Goal: Obtain resource: Download file/media

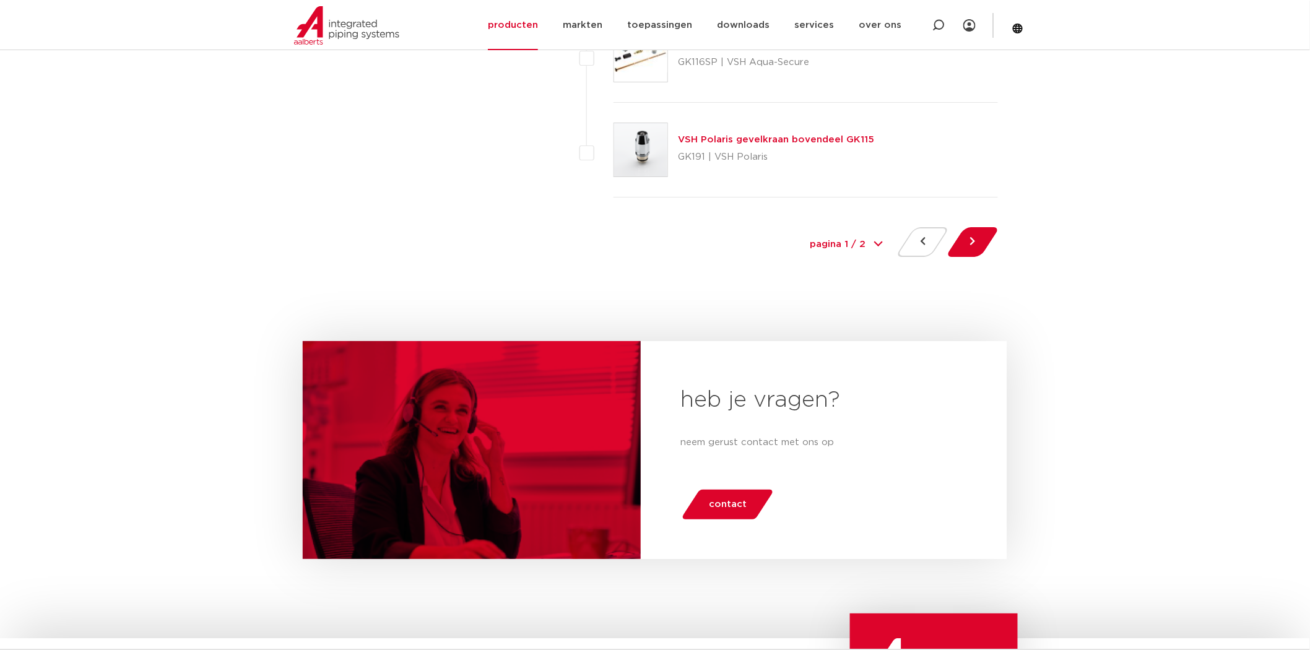
scroll to position [5642, 0]
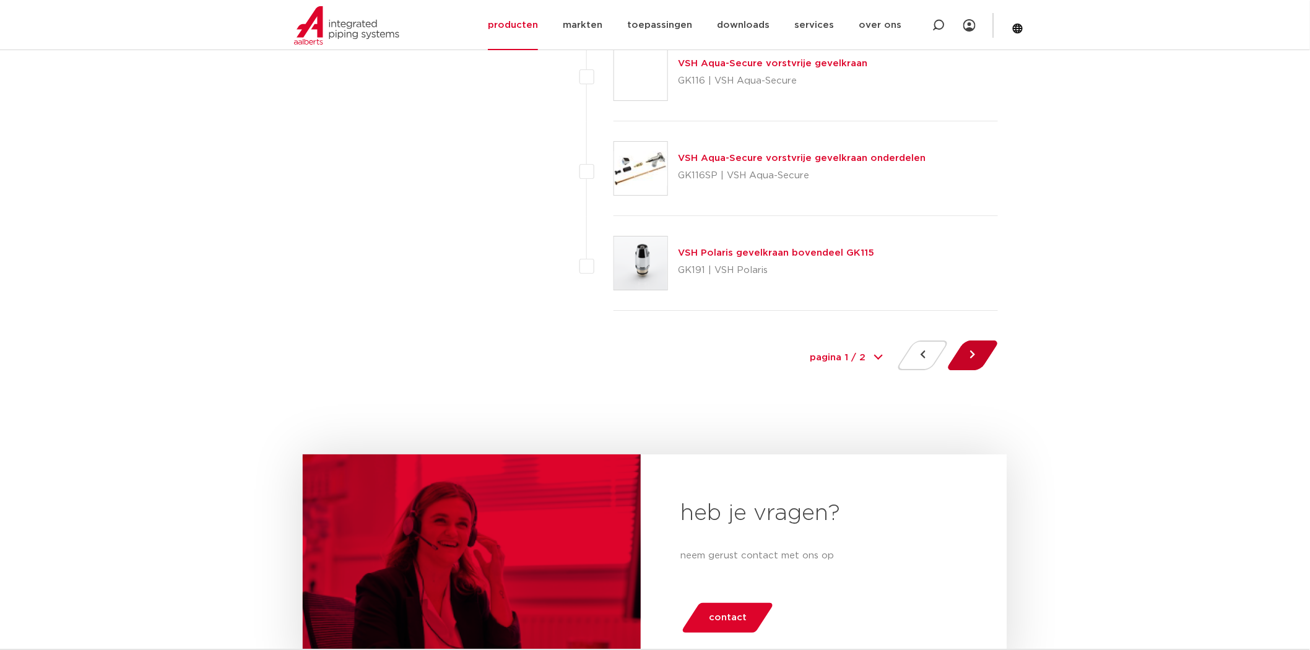
click at [972, 353] on button at bounding box center [972, 356] width 35 height 30
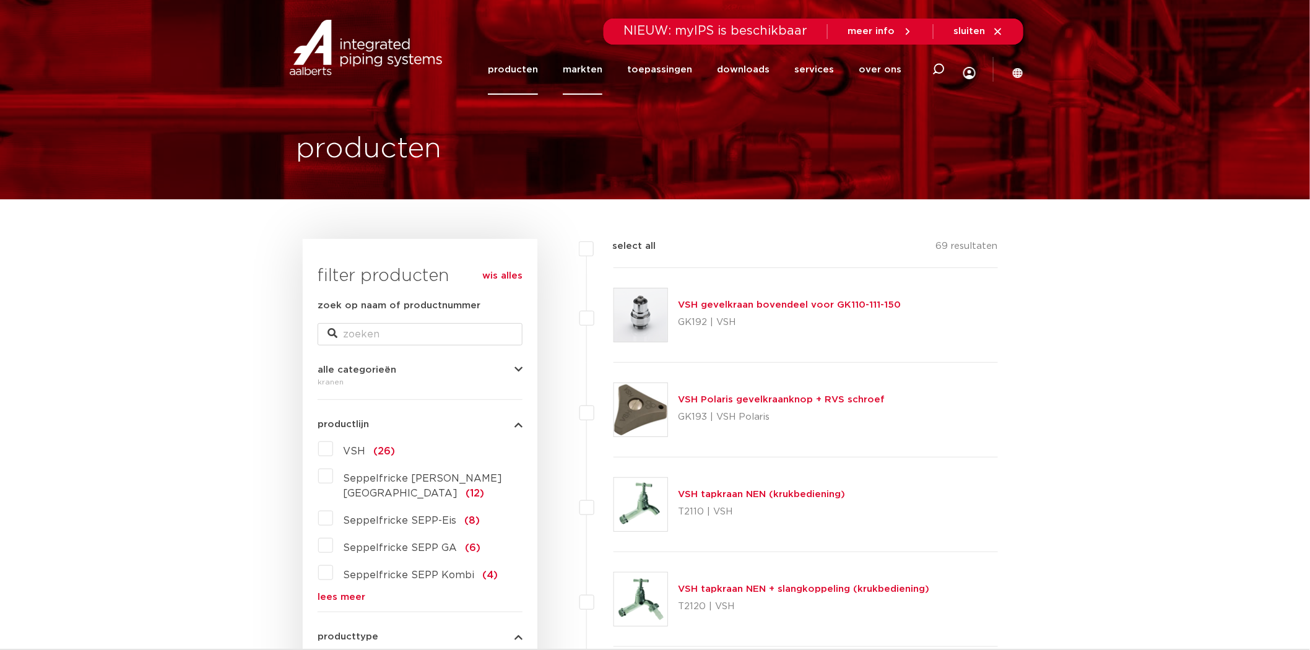
click at [582, 65] on link "markten" at bounding box center [583, 70] width 40 height 50
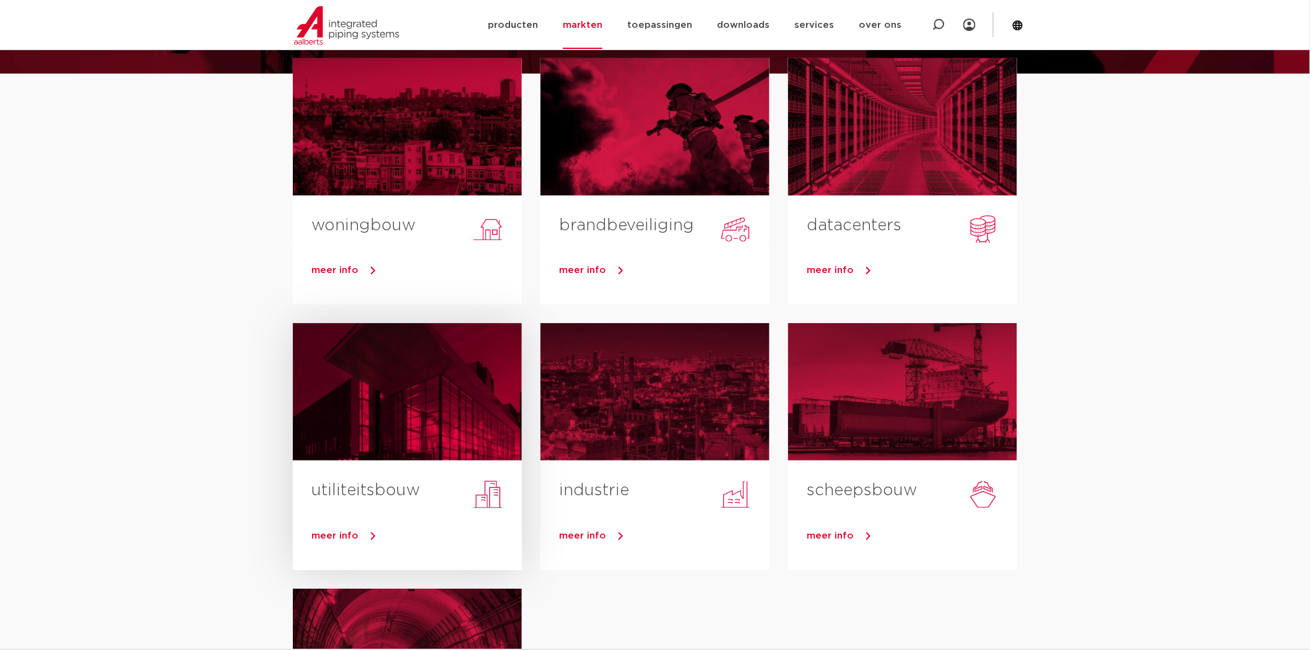
scroll to position [137, 0]
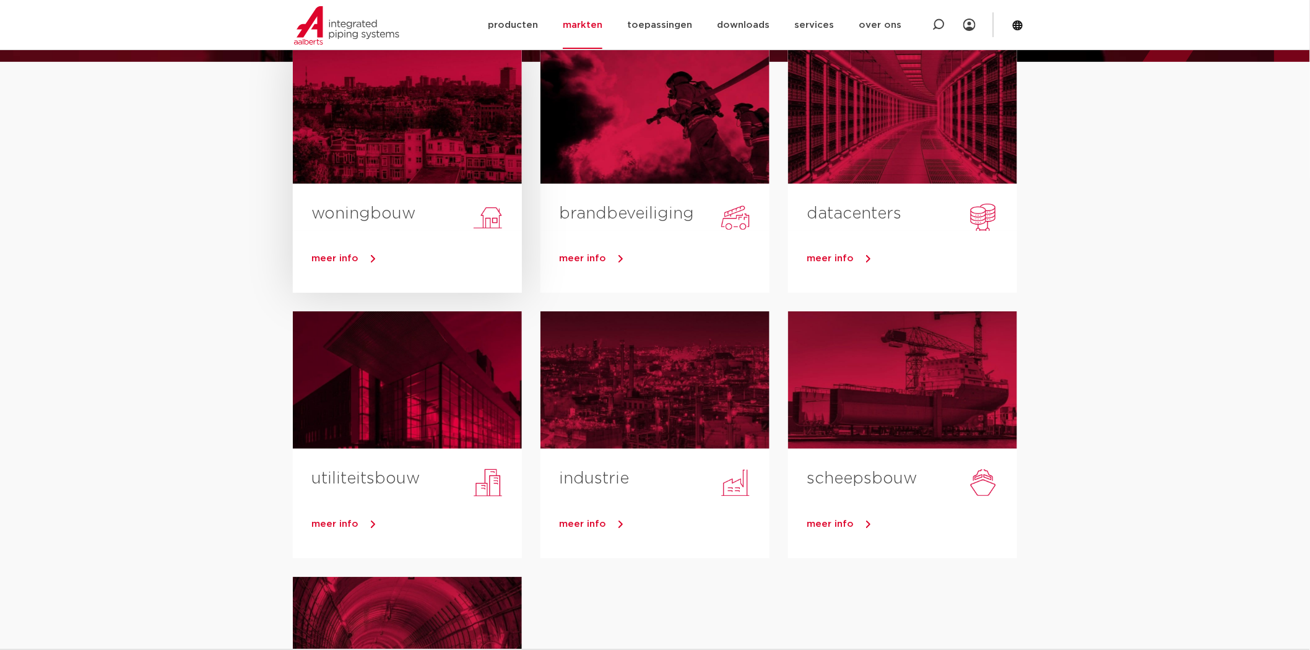
click at [448, 243] on div "meer info" at bounding box center [407, 262] width 229 height 62
click at [362, 261] on link "meer info" at bounding box center [416, 259] width 211 height 19
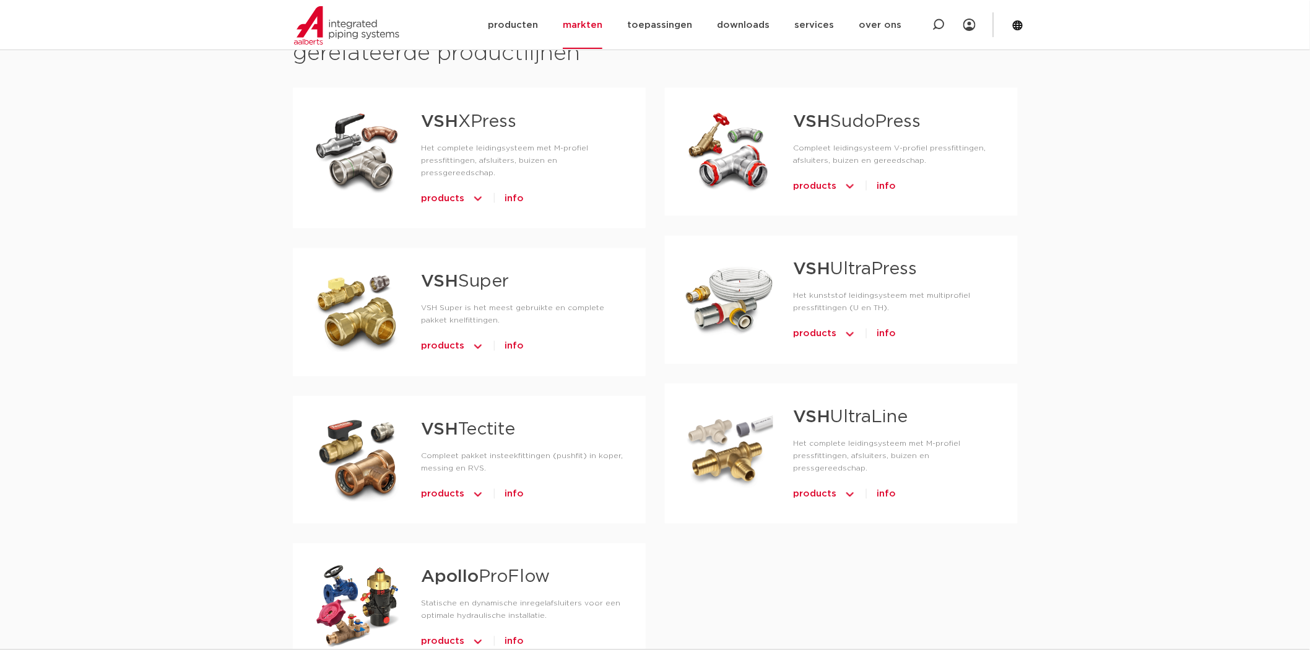
scroll to position [757, 0]
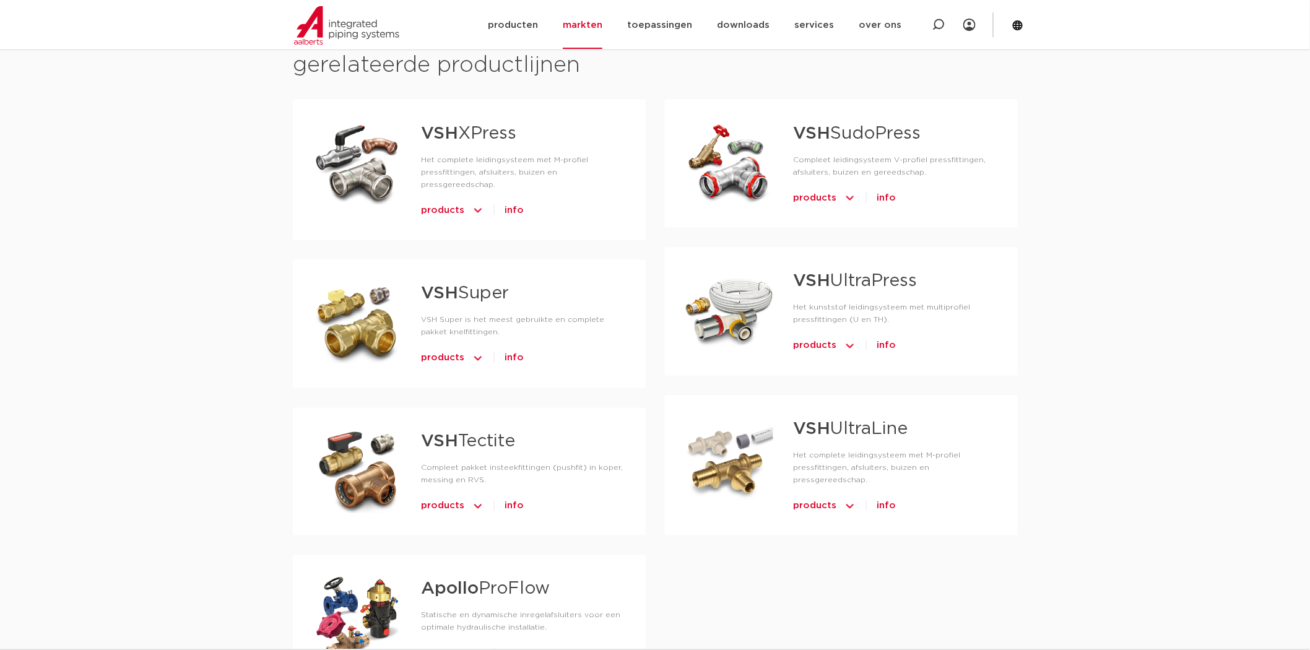
click at [757, 292] on div at bounding box center [729, 310] width 89 height 87
click at [831, 282] on link "VSH UltraPress" at bounding box center [855, 281] width 124 height 17
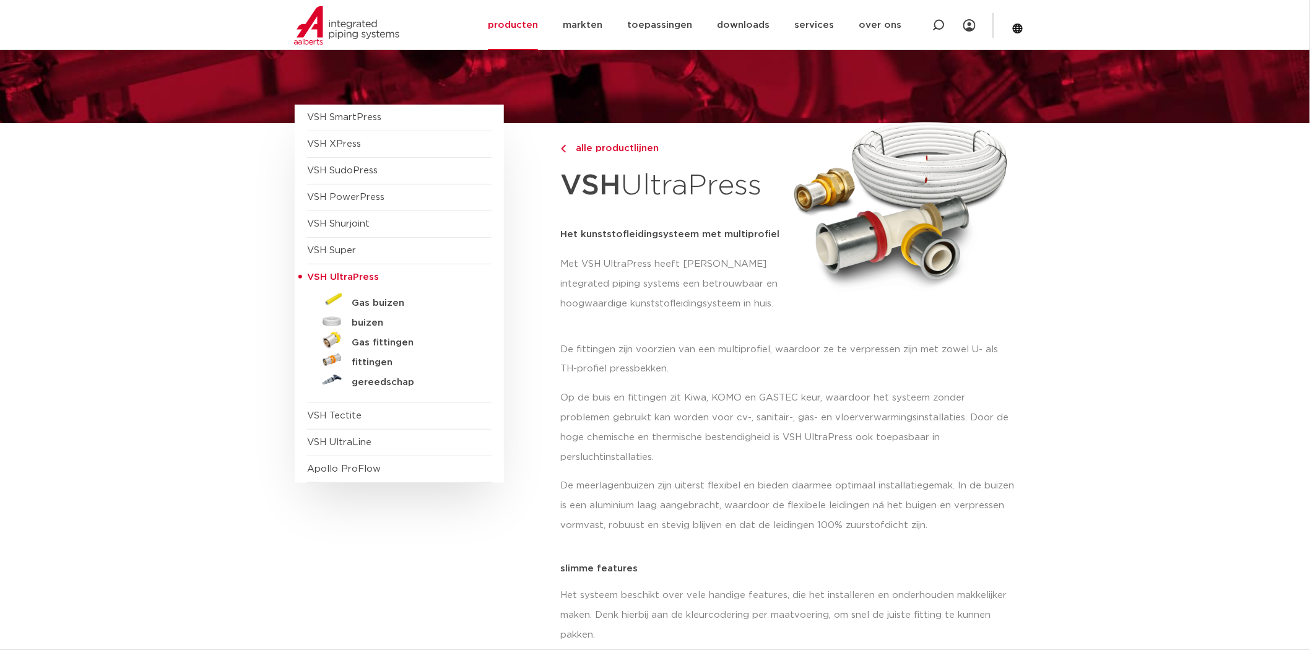
scroll to position [69, 0]
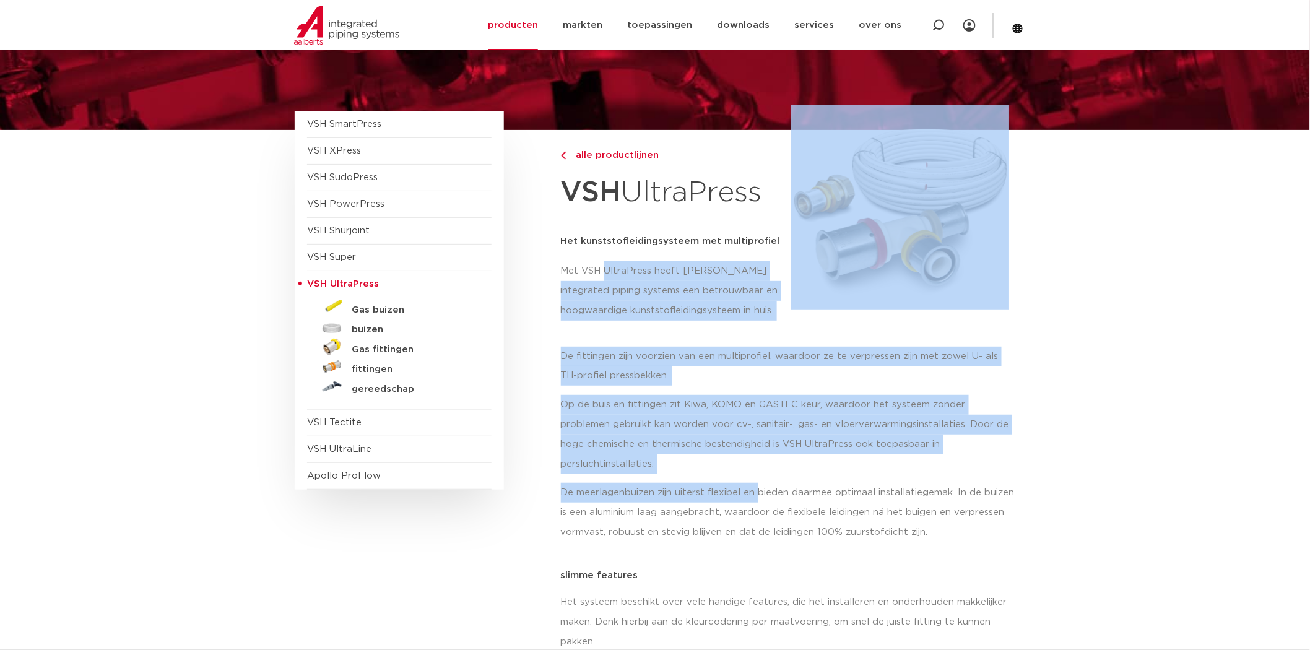
drag, startPoint x: 615, startPoint y: 268, endPoint x: 762, endPoint y: 478, distance: 255.8
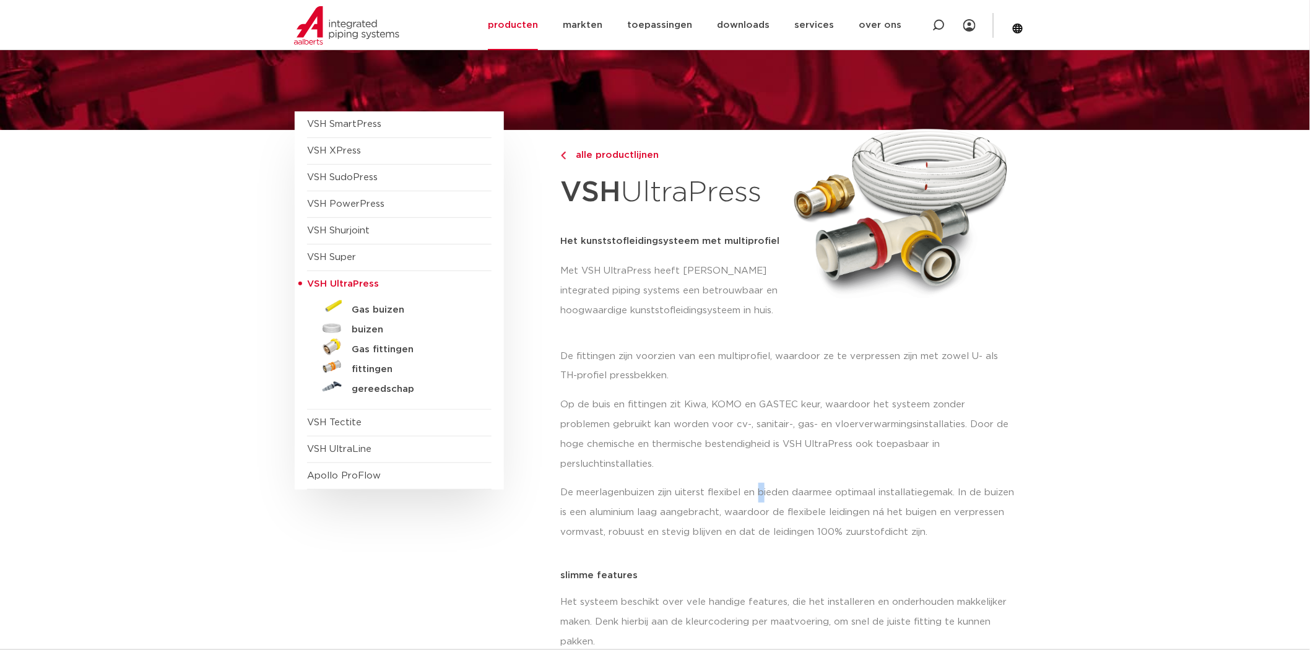
click at [762, 483] on p "De meerlagenbuizen zijn uiterst flexibel en bieden daarmee optimaal installatie…" at bounding box center [788, 512] width 455 height 59
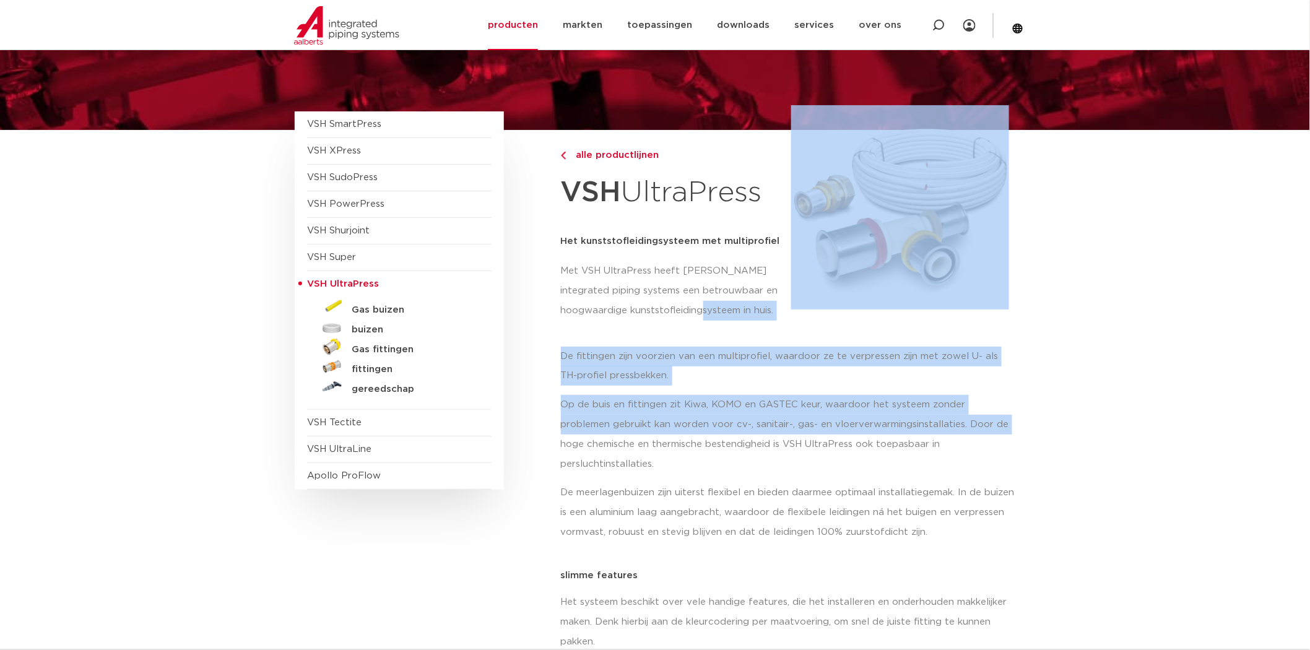
drag, startPoint x: 727, startPoint y: 336, endPoint x: 962, endPoint y: 423, distance: 250.4
click at [962, 423] on p "Op de buis en fittingen zit Kiwa, KOMO en GASTEC keur, waardoor het systeem zon…" at bounding box center [788, 434] width 455 height 79
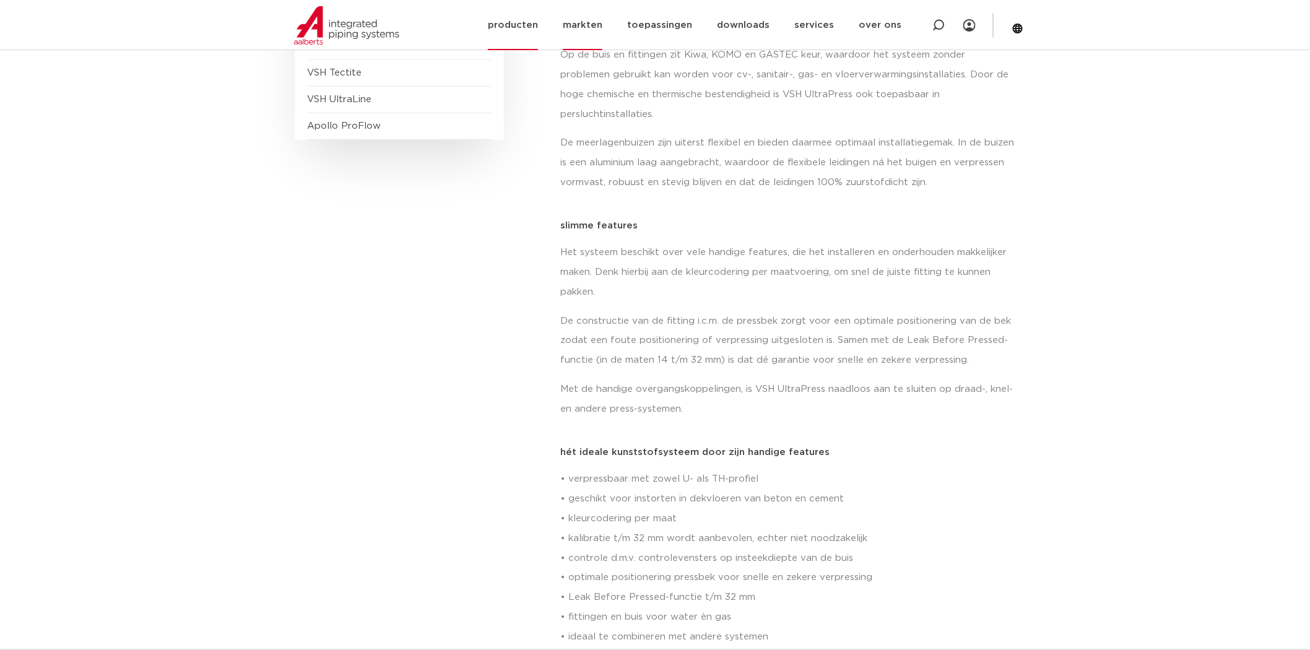
scroll to position [360, 0]
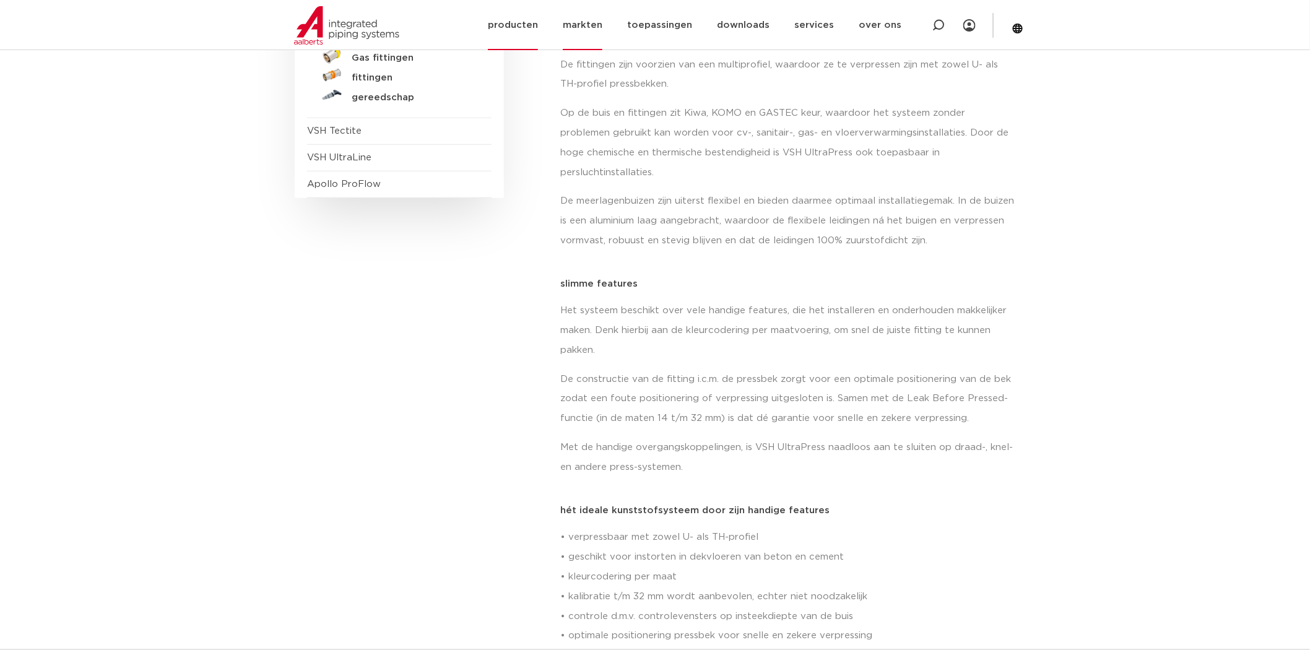
click at [592, 27] on link "markten" at bounding box center [583, 25] width 40 height 50
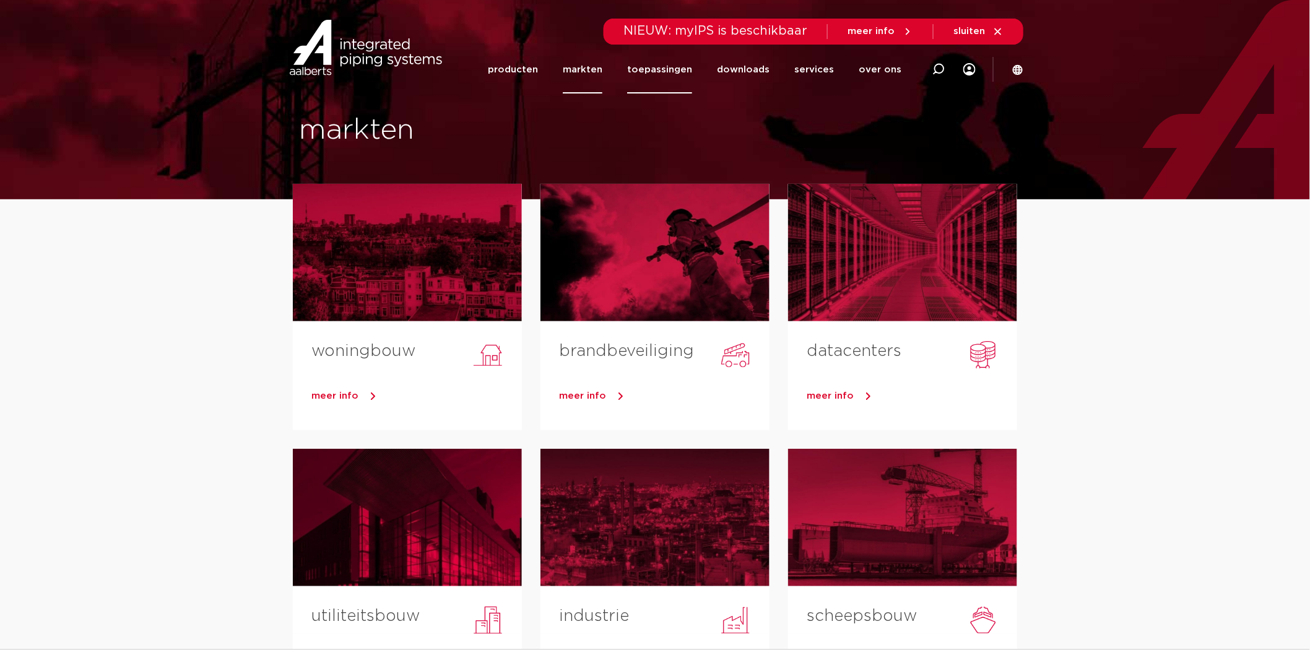
click at [659, 71] on link "toepassingen" at bounding box center [659, 70] width 65 height 48
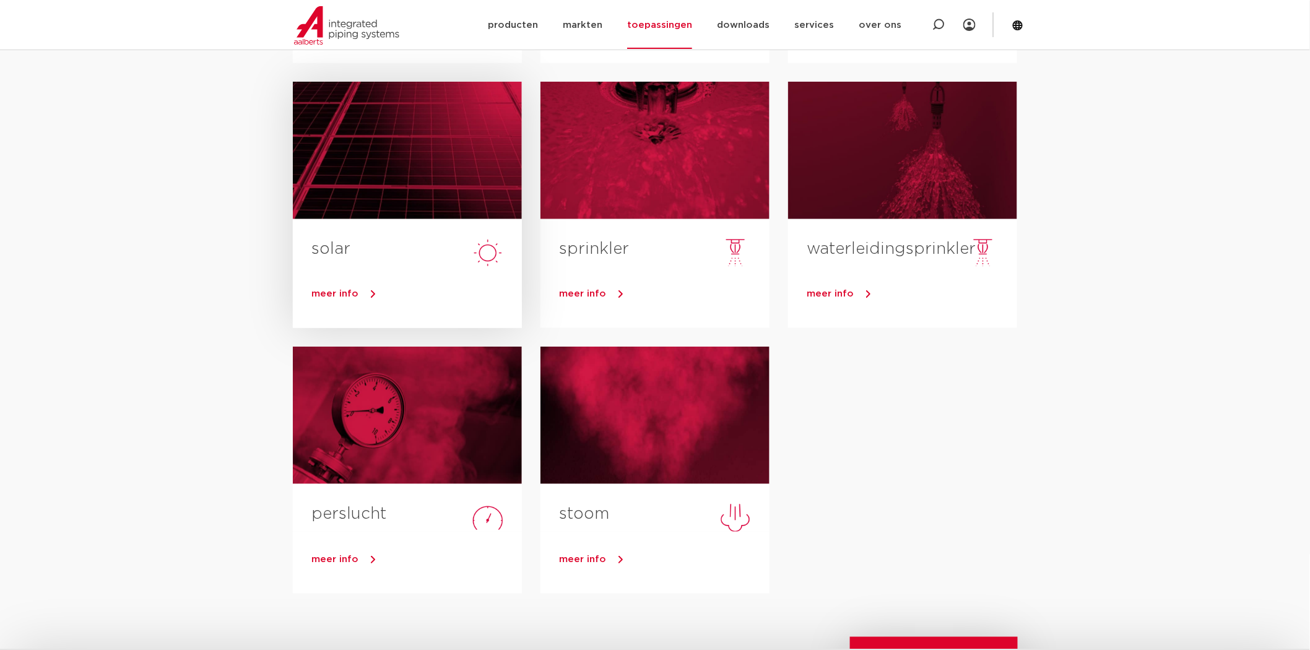
scroll to position [412, 0]
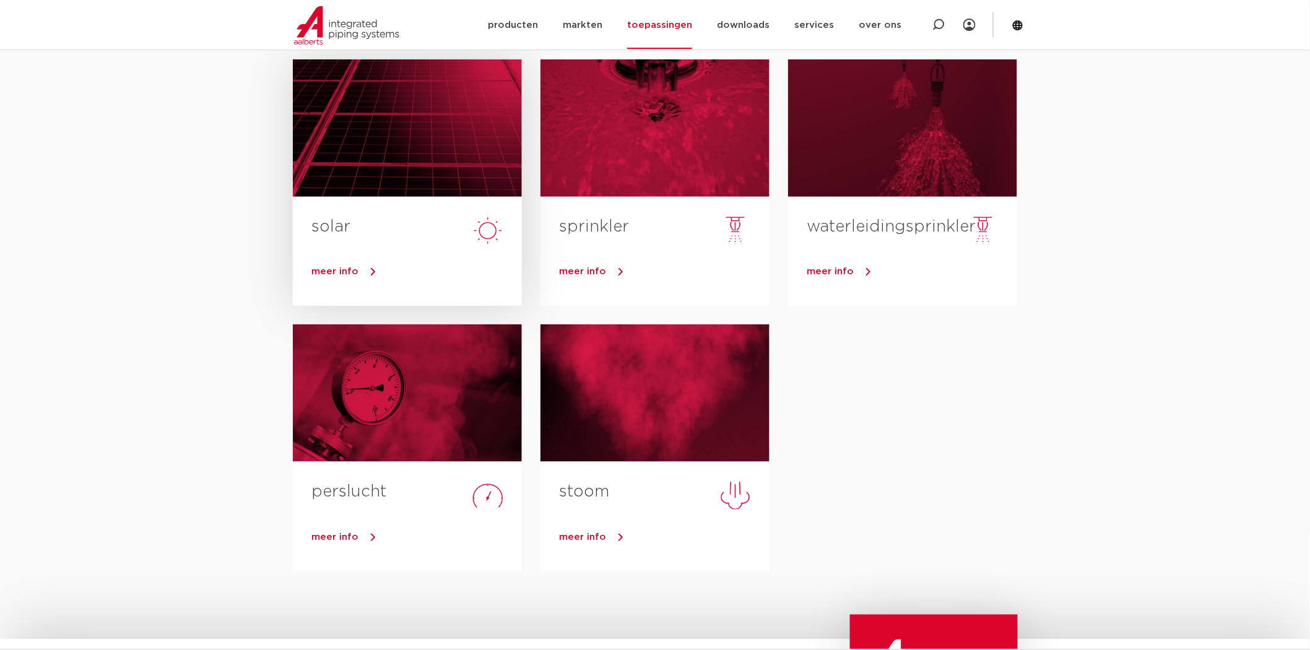
click at [334, 141] on div at bounding box center [407, 127] width 229 height 137
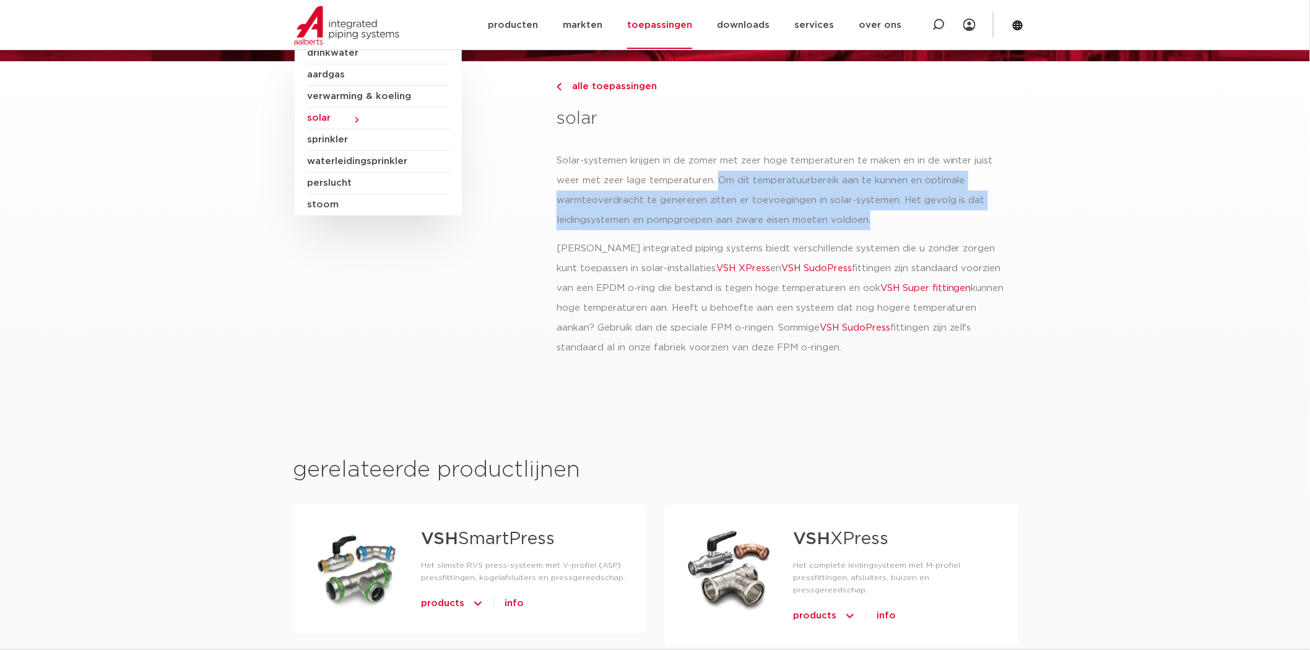
drag, startPoint x: 717, startPoint y: 188, endPoint x: 971, endPoint y: 212, distance: 255.0
click at [962, 213] on p "Solar-systemen krijgen in de zomer met zeer hoge temperaturen te maken en in de…" at bounding box center [786, 190] width 459 height 79
click at [972, 212] on p "Solar-systemen krijgen in de zomer met zeer hoge temperaturen te maken en in de…" at bounding box center [786, 190] width 459 height 79
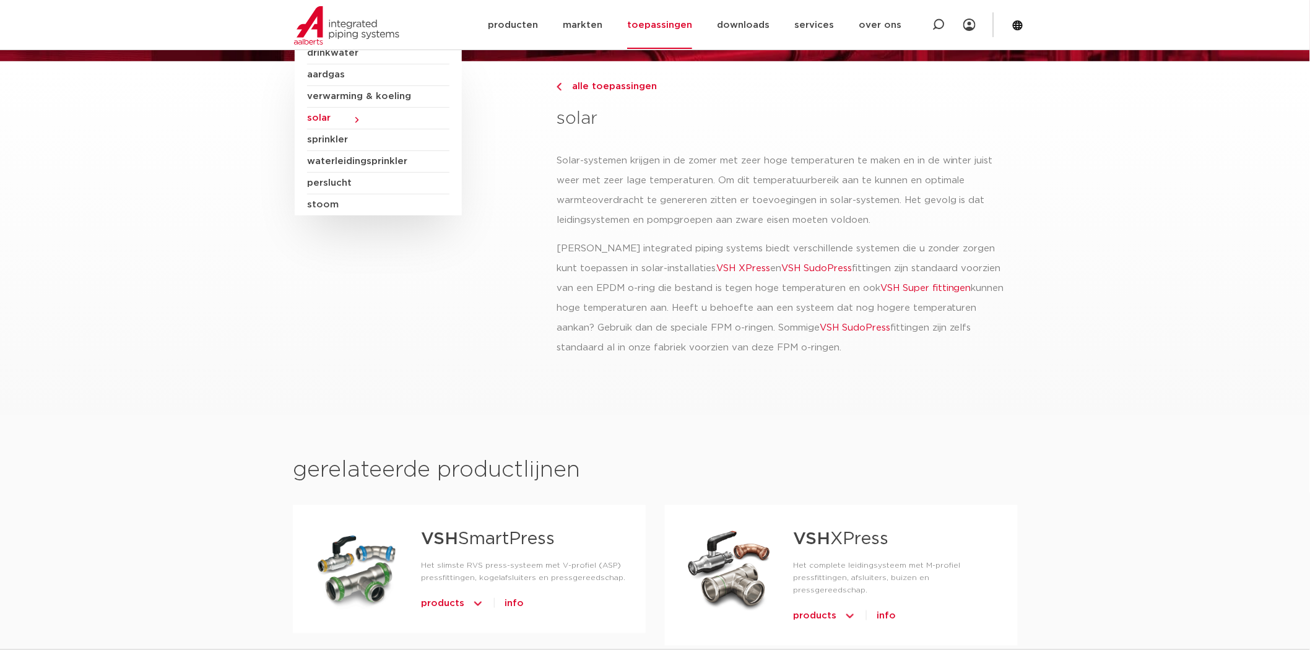
click at [737, 267] on link "VSH XPress" at bounding box center [743, 268] width 54 height 9
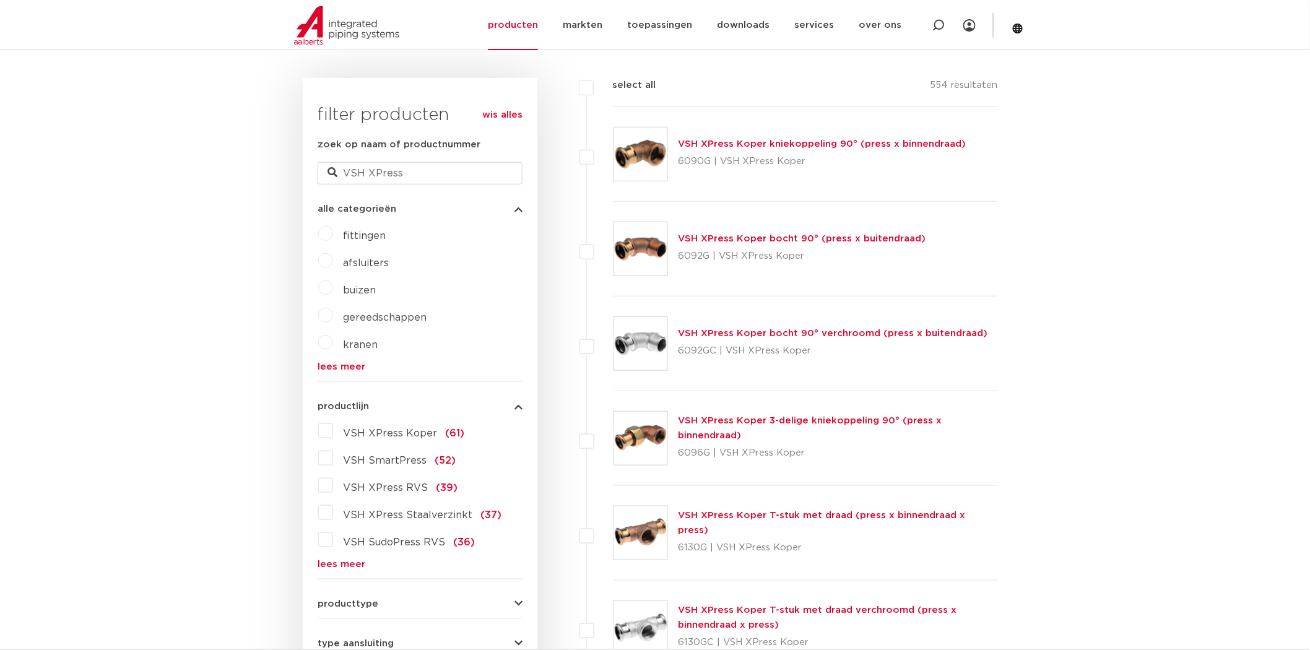
scroll to position [344, 0]
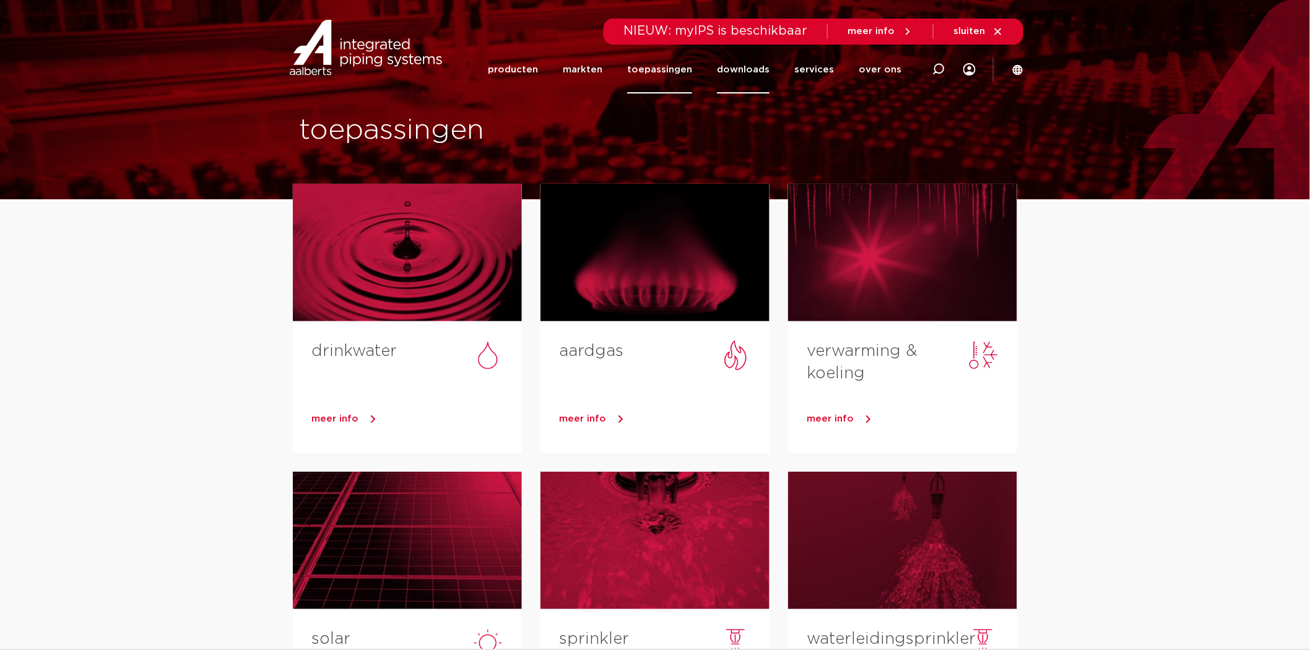
click at [754, 69] on link "downloads" at bounding box center [743, 70] width 53 height 48
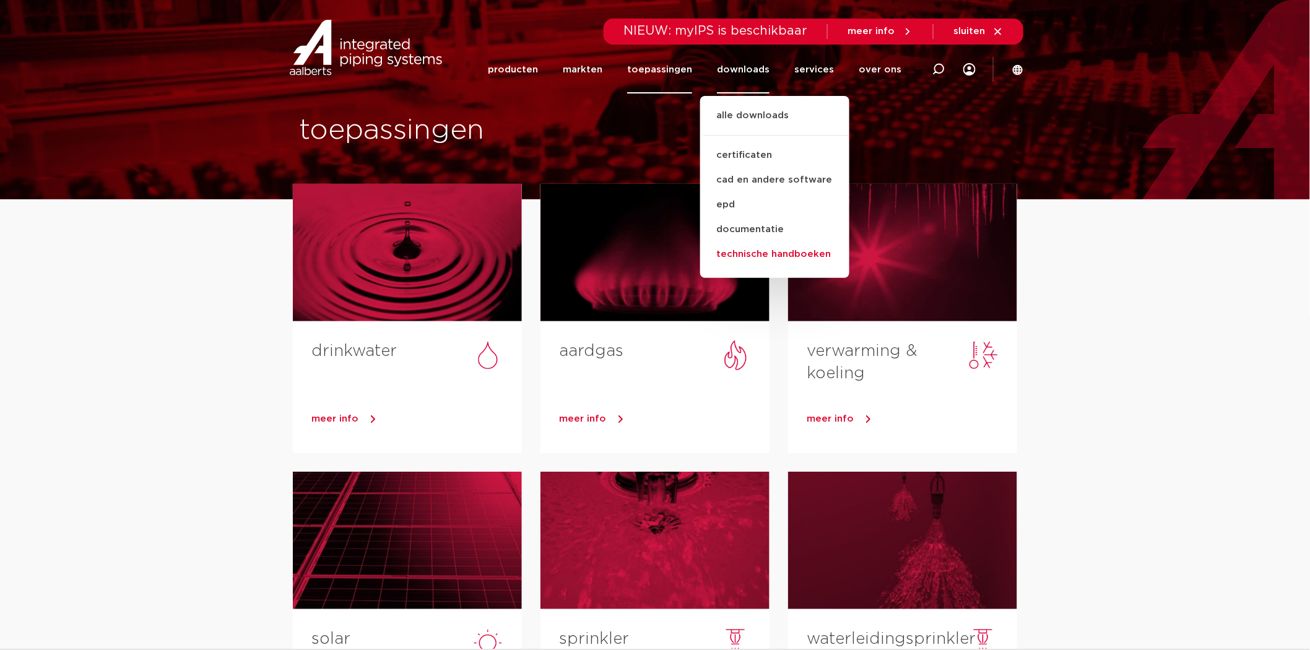
click at [762, 254] on link "technische handboeken" at bounding box center [774, 254] width 149 height 25
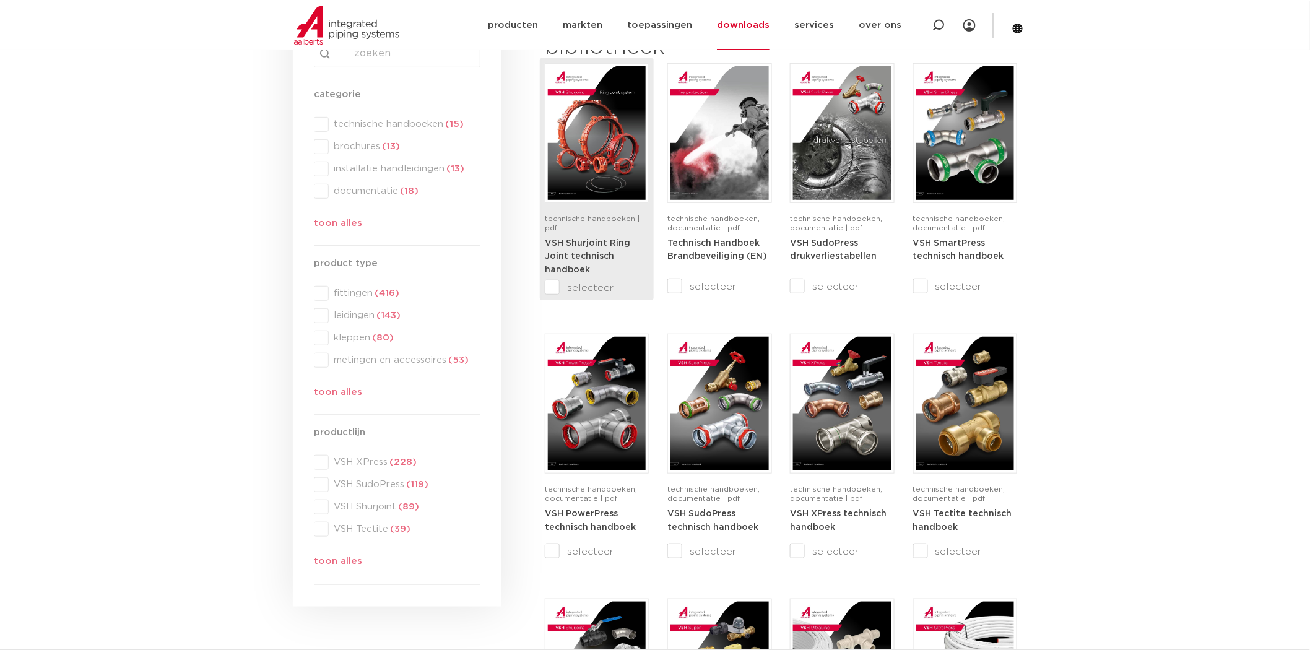
scroll to position [206, 0]
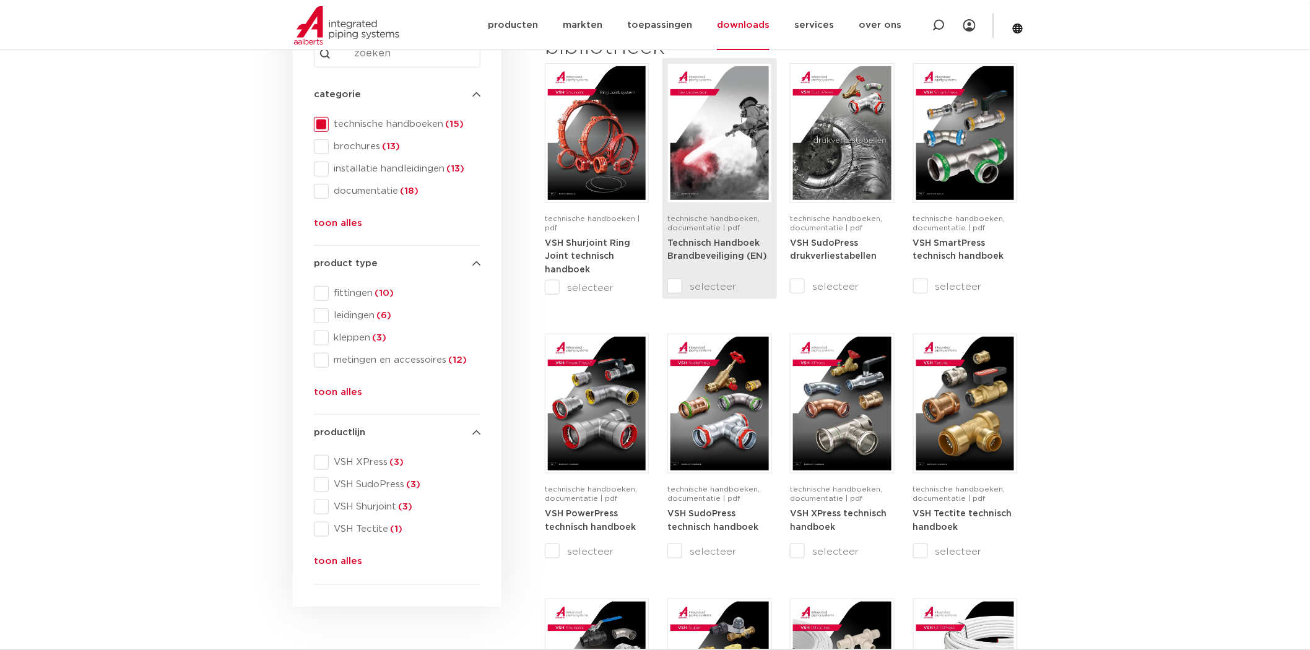
click at [723, 150] on img at bounding box center [720, 133] width 98 height 134
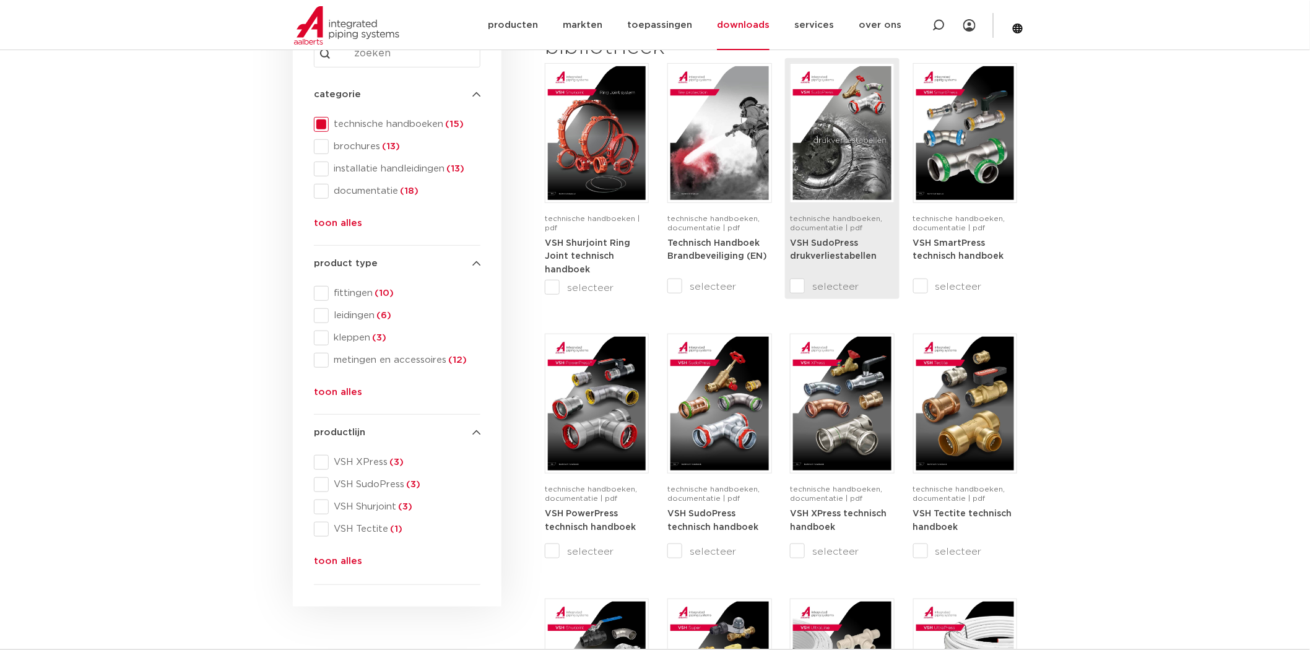
click at [825, 161] on img at bounding box center [842, 133] width 98 height 134
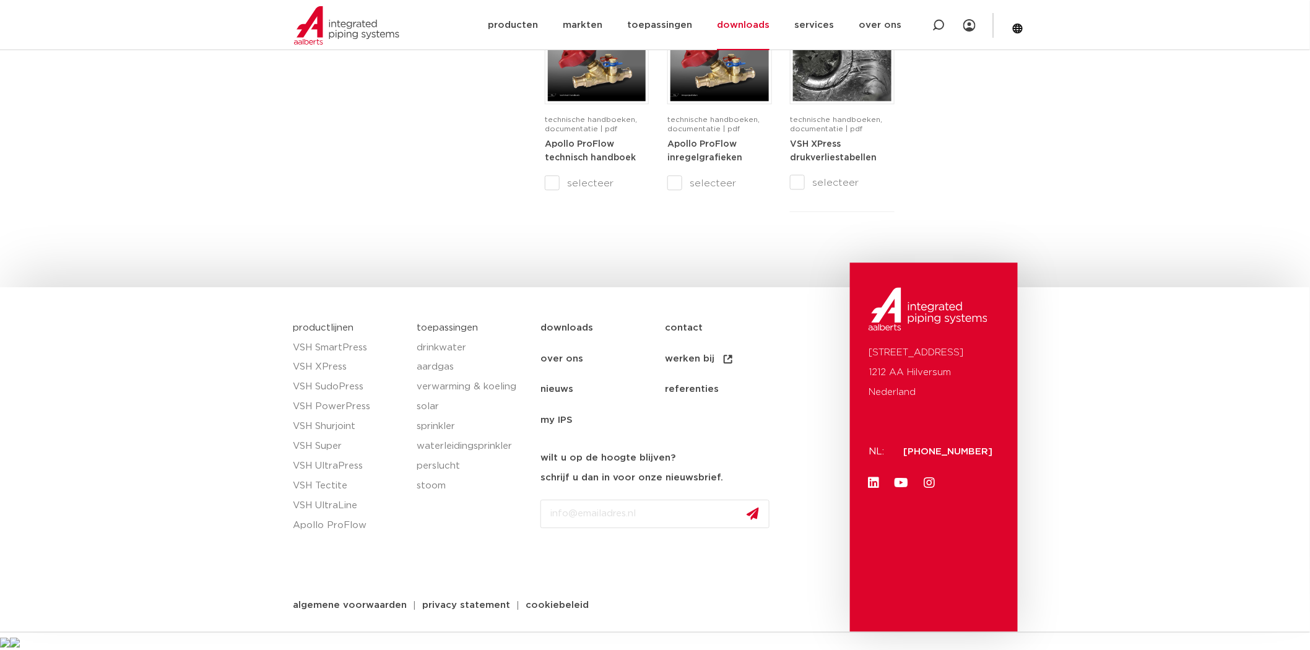
scroll to position [1108, 0]
